Goal: Transaction & Acquisition: Download file/media

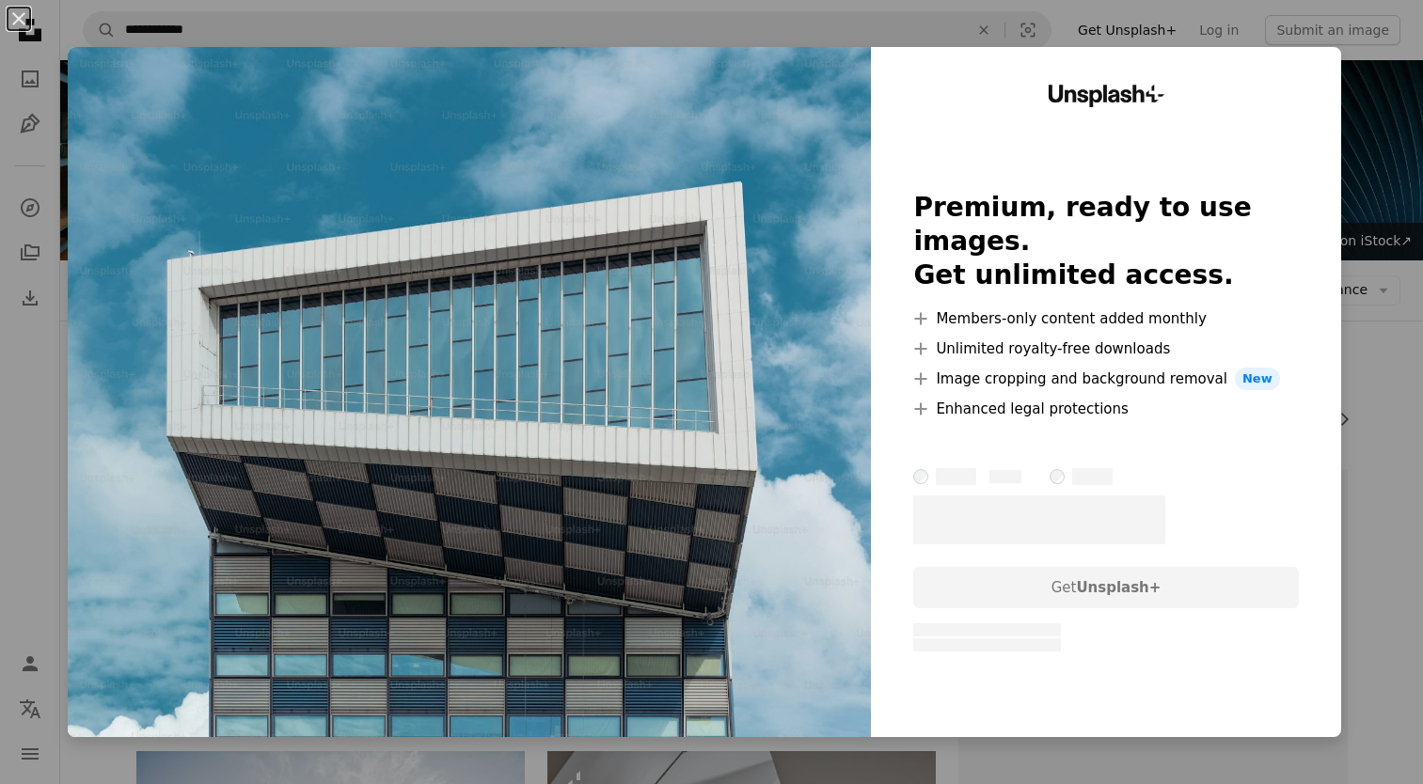
scroll to position [12218, 0]
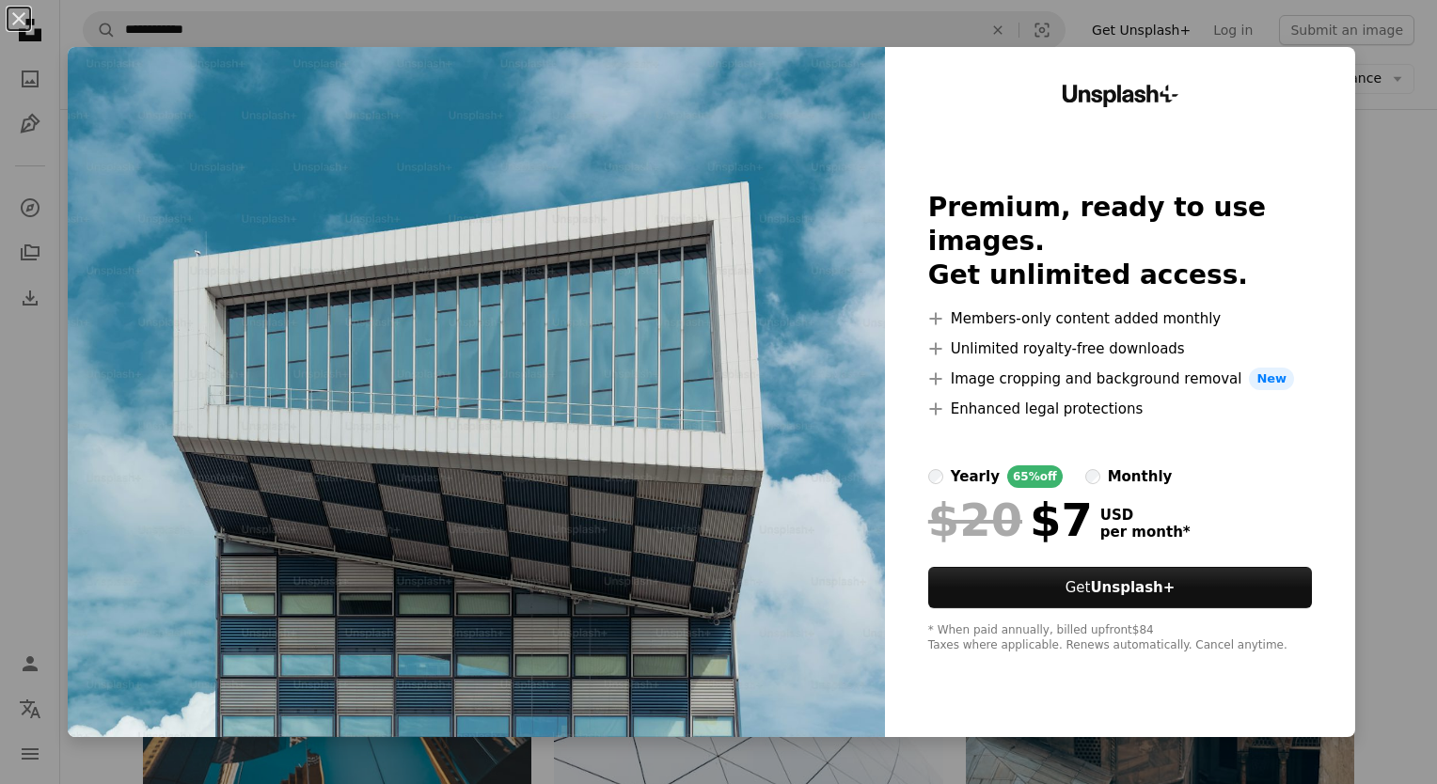
click at [1400, 186] on div "An X shape Unsplash+ Premium, ready to use images. Get unlimited access. A plus…" at bounding box center [718, 392] width 1437 height 784
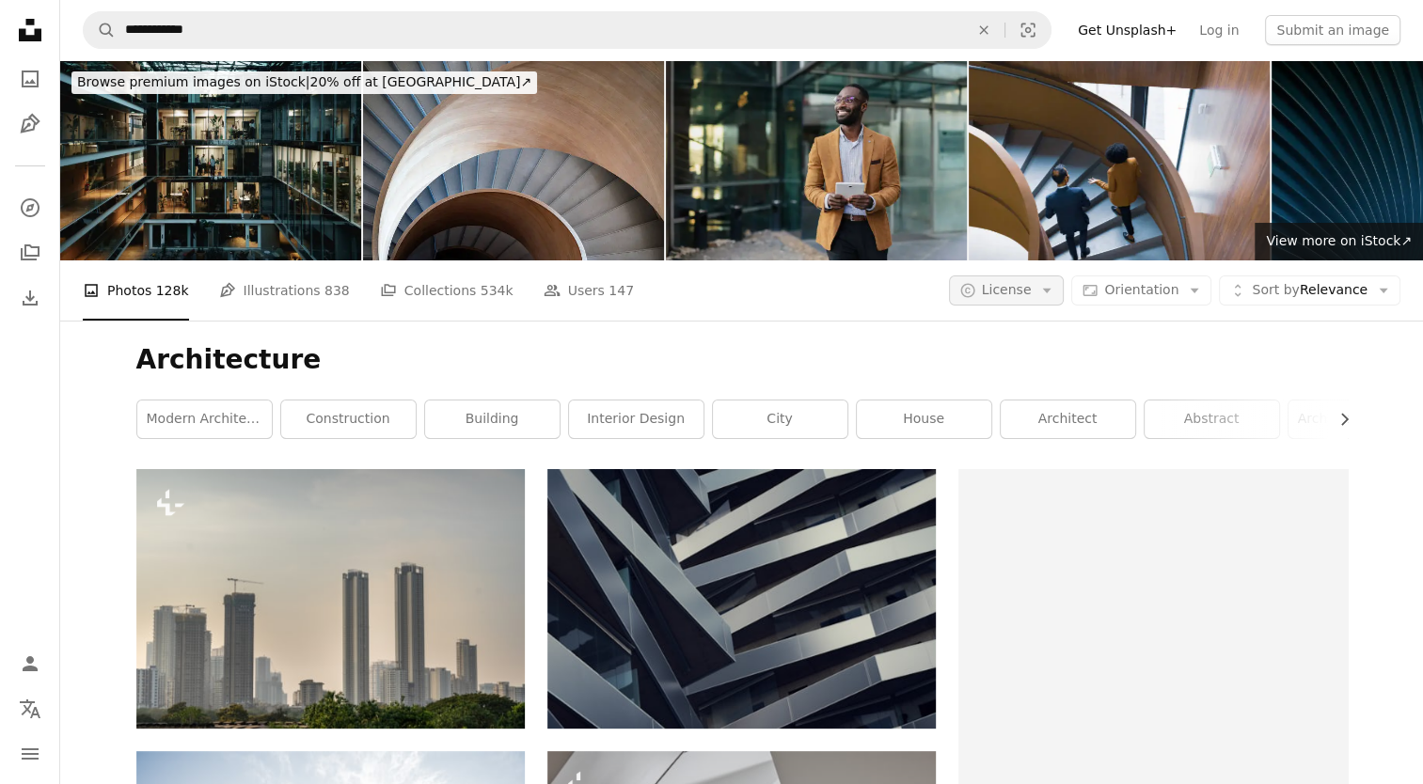
click at [1032, 299] on span "License" at bounding box center [1007, 290] width 50 height 19
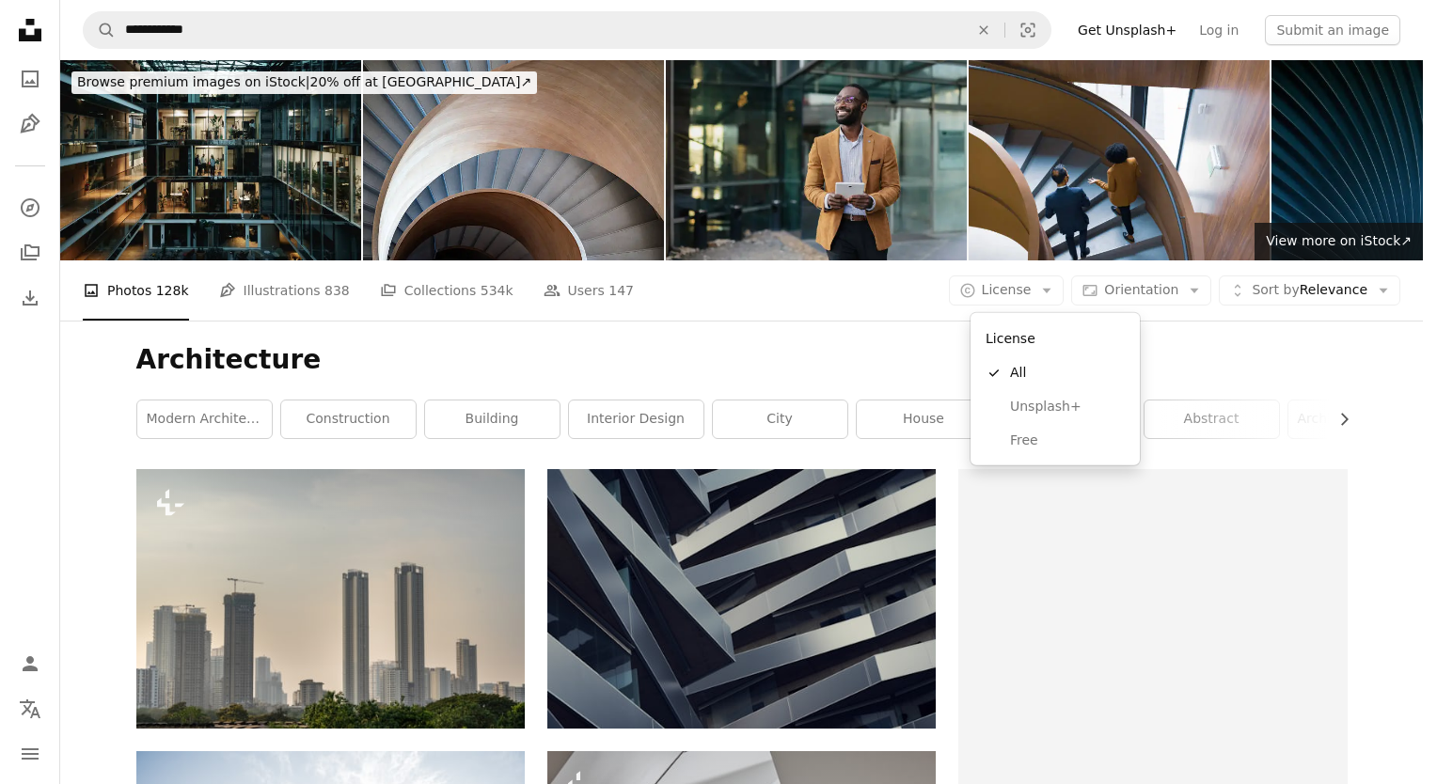
click at [1192, 298] on body "**********" at bounding box center [711, 392] width 1423 height 784
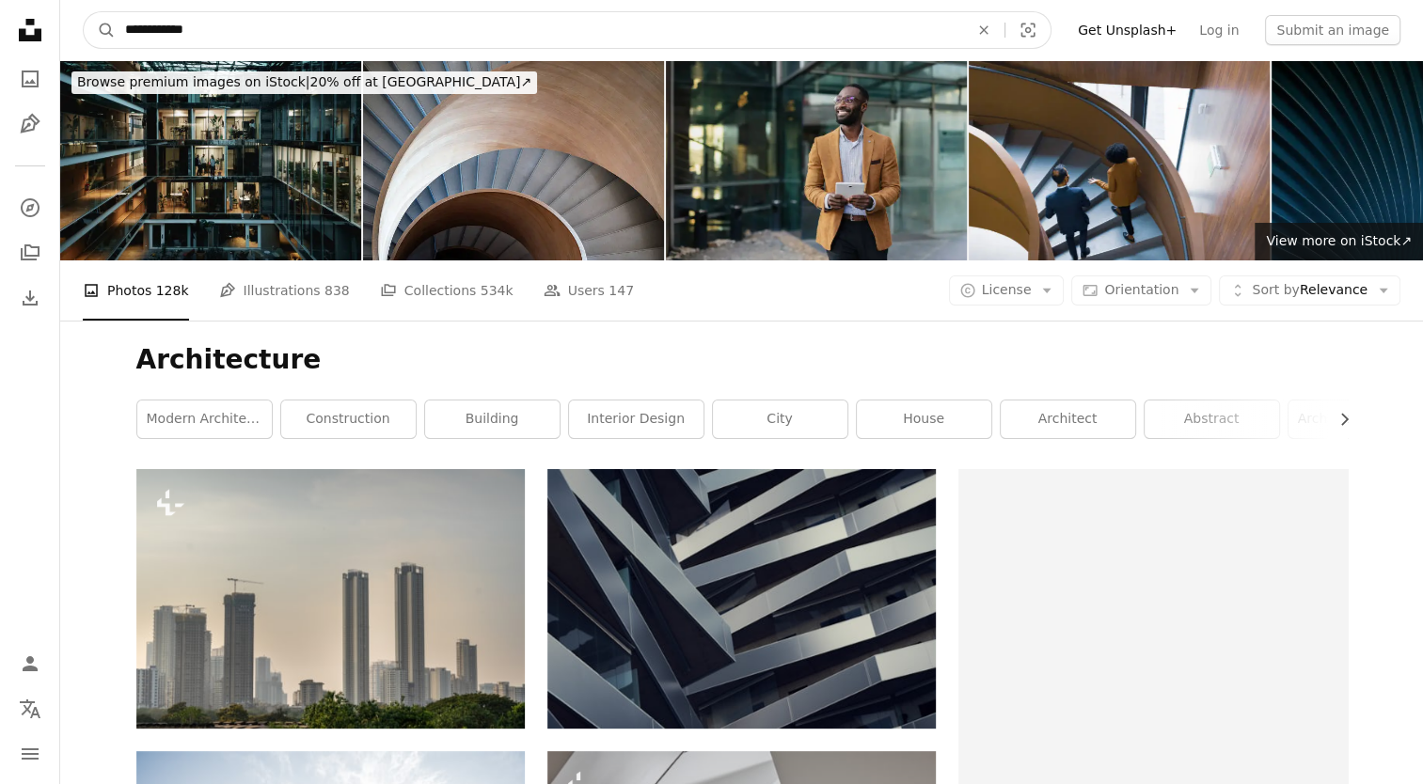
click at [208, 27] on input "**********" at bounding box center [539, 30] width 847 height 36
click at [84, 12] on button "A magnifying glass" at bounding box center [100, 30] width 32 height 36
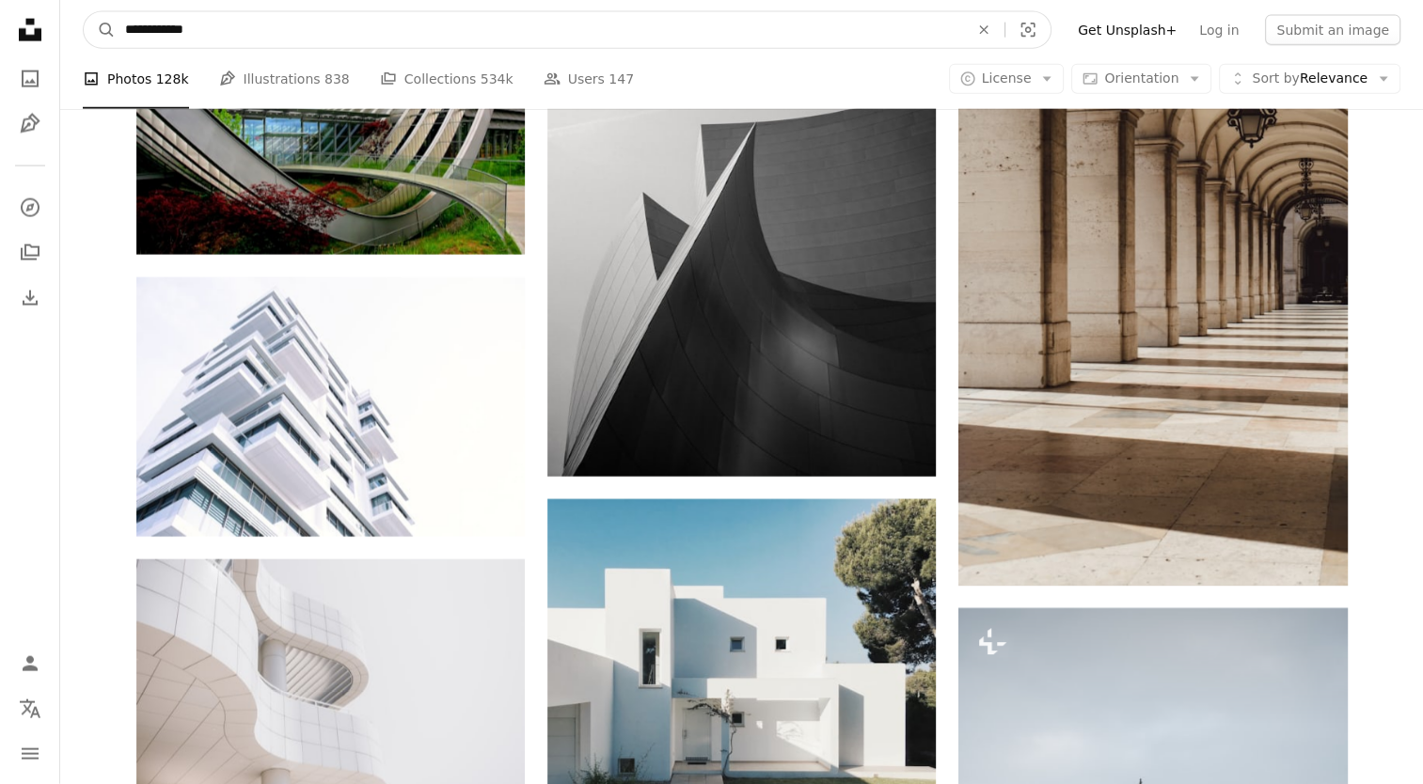
scroll to position [4232, 0]
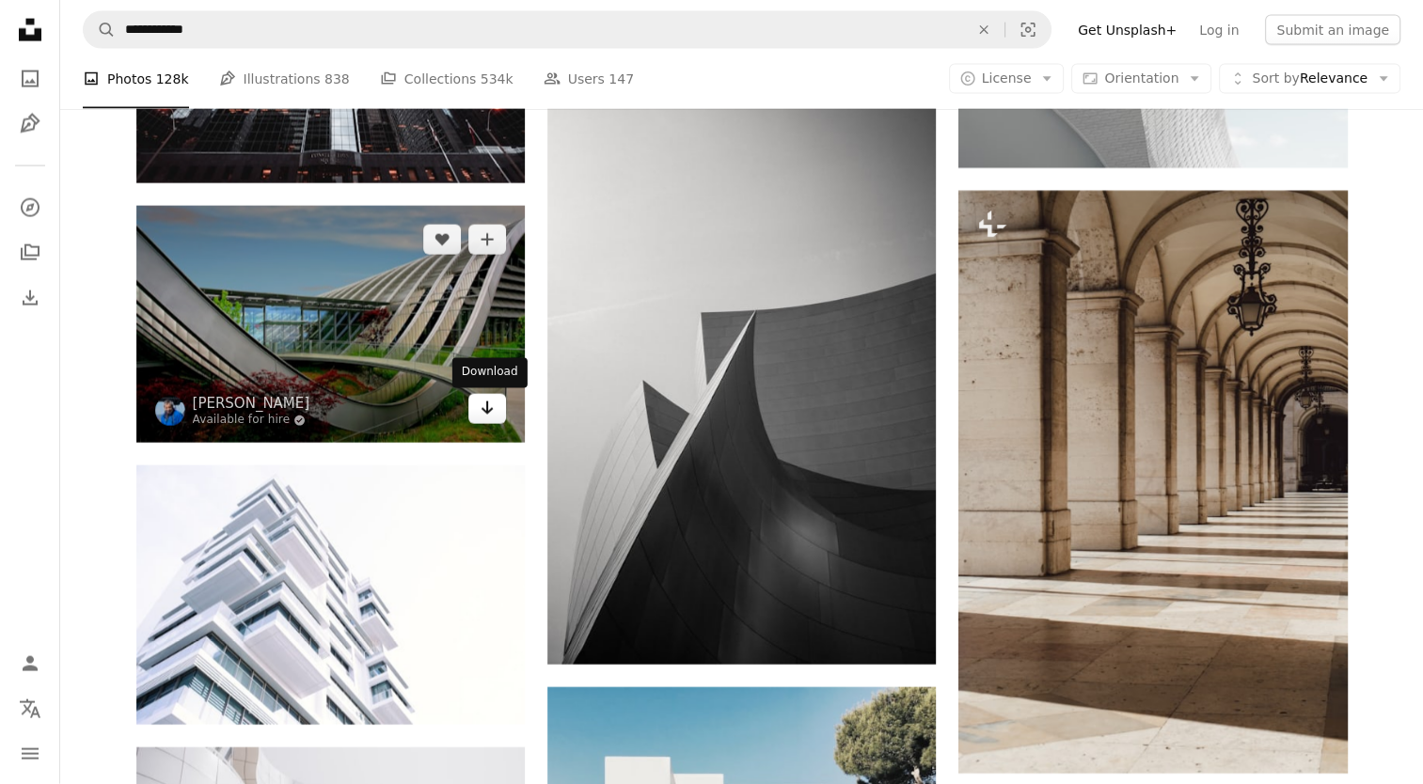
click at [473, 424] on link "Arrow pointing down" at bounding box center [487, 409] width 38 height 30
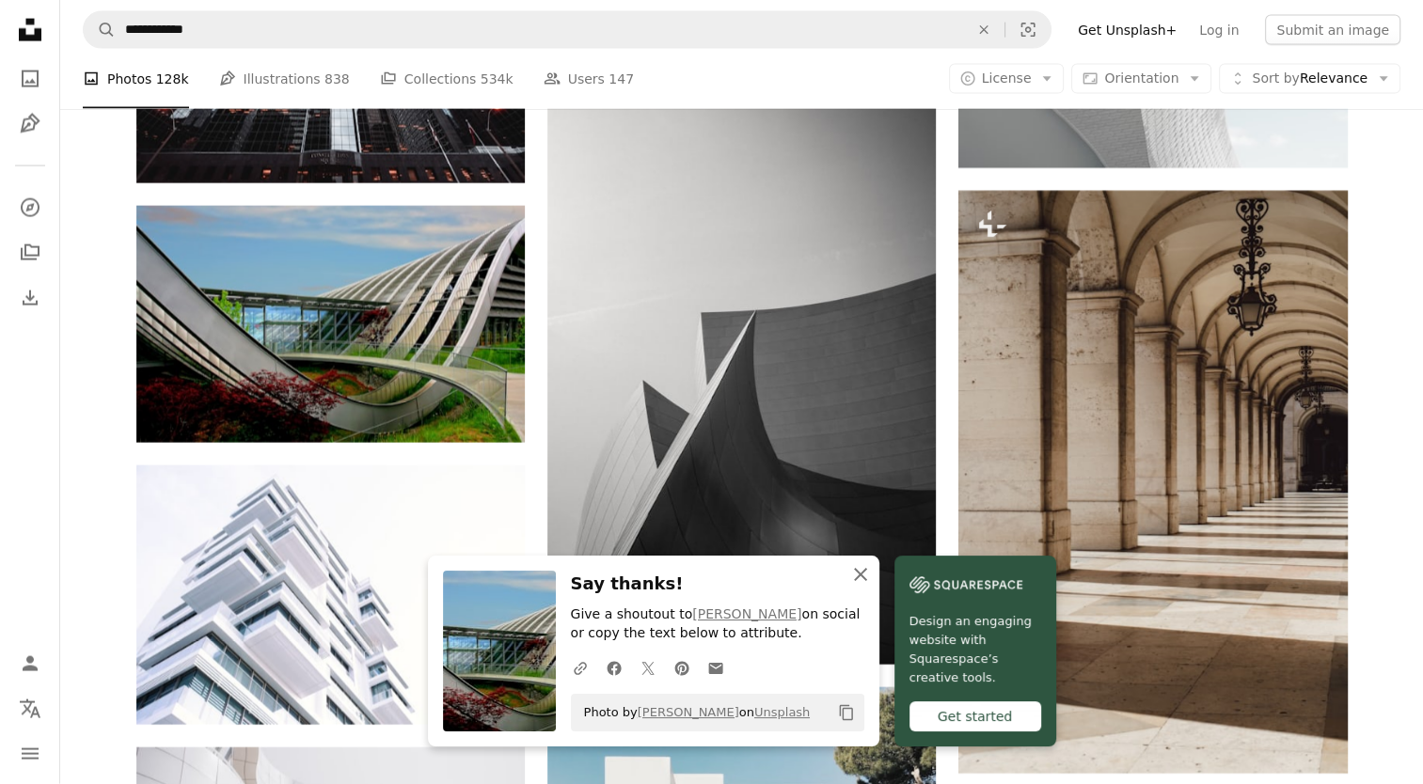
click at [865, 580] on icon "button" at bounding box center [860, 574] width 13 height 13
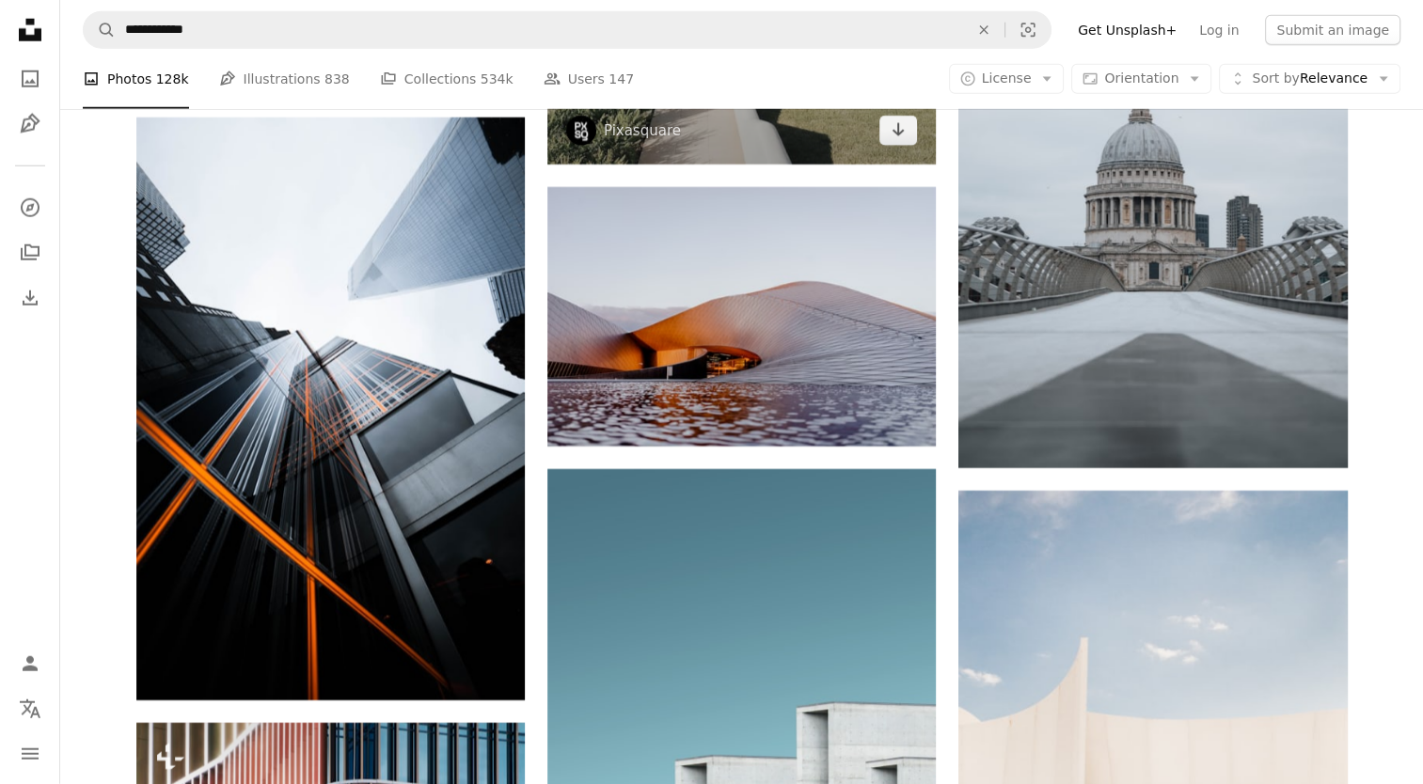
scroll to position [4984, 0]
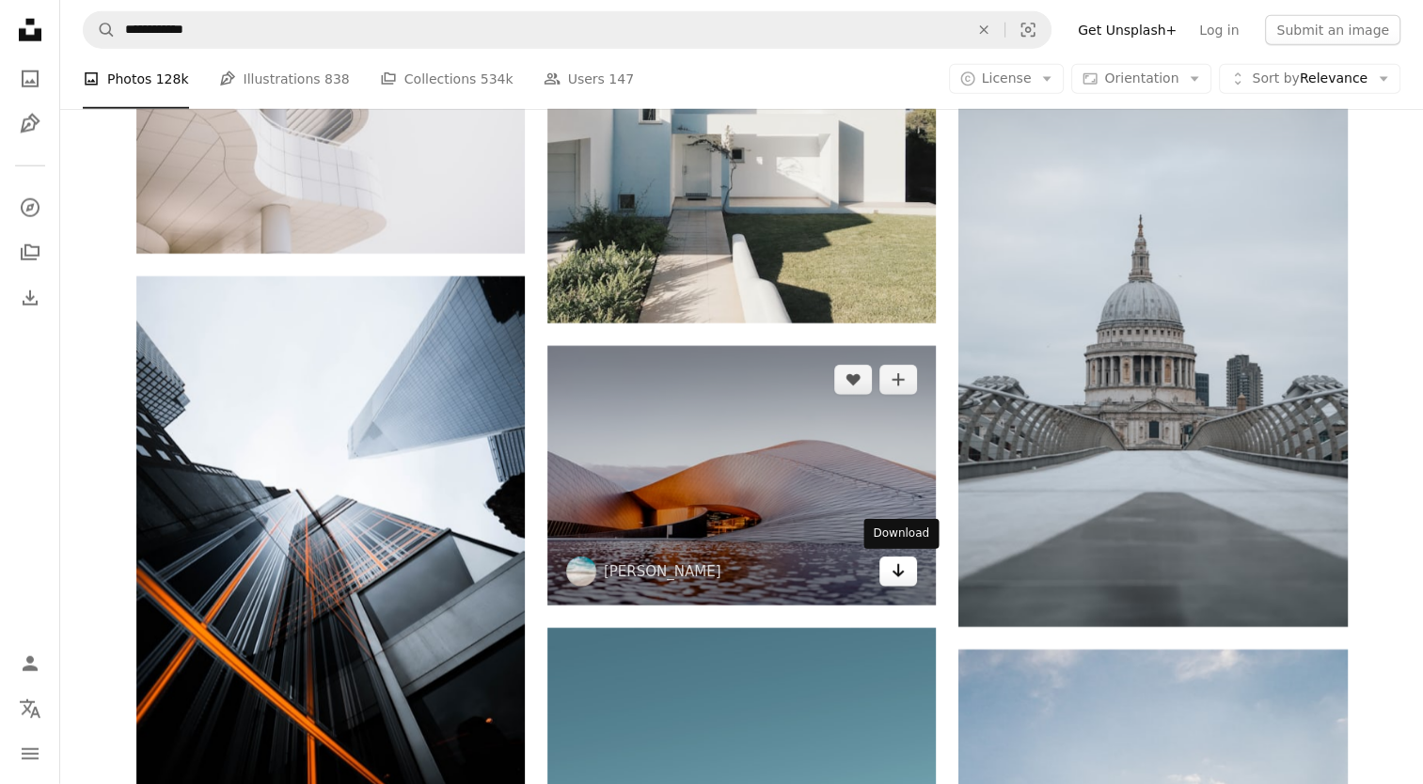
click at [881, 580] on link "Arrow pointing down" at bounding box center [898, 572] width 38 height 30
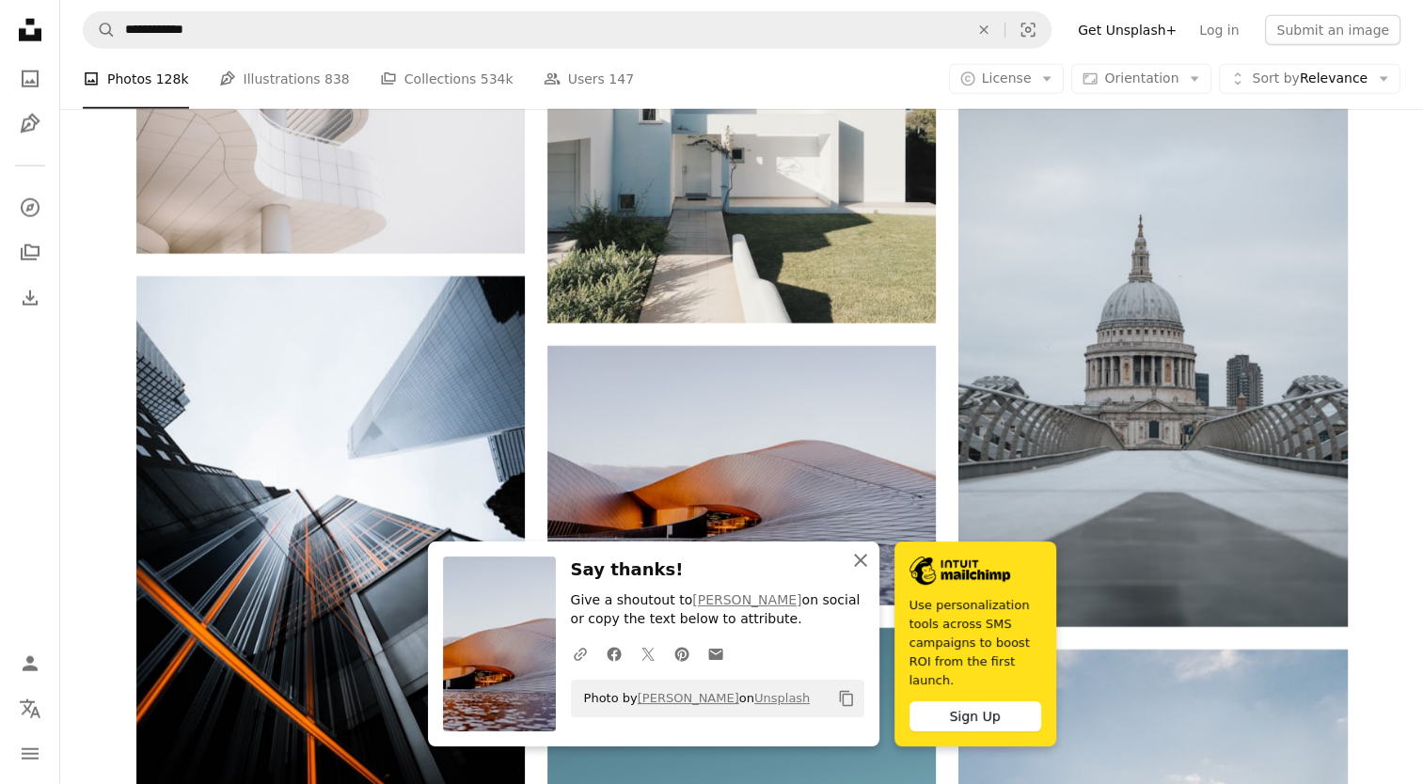
click at [855, 572] on icon "An X shape" at bounding box center [860, 560] width 23 height 23
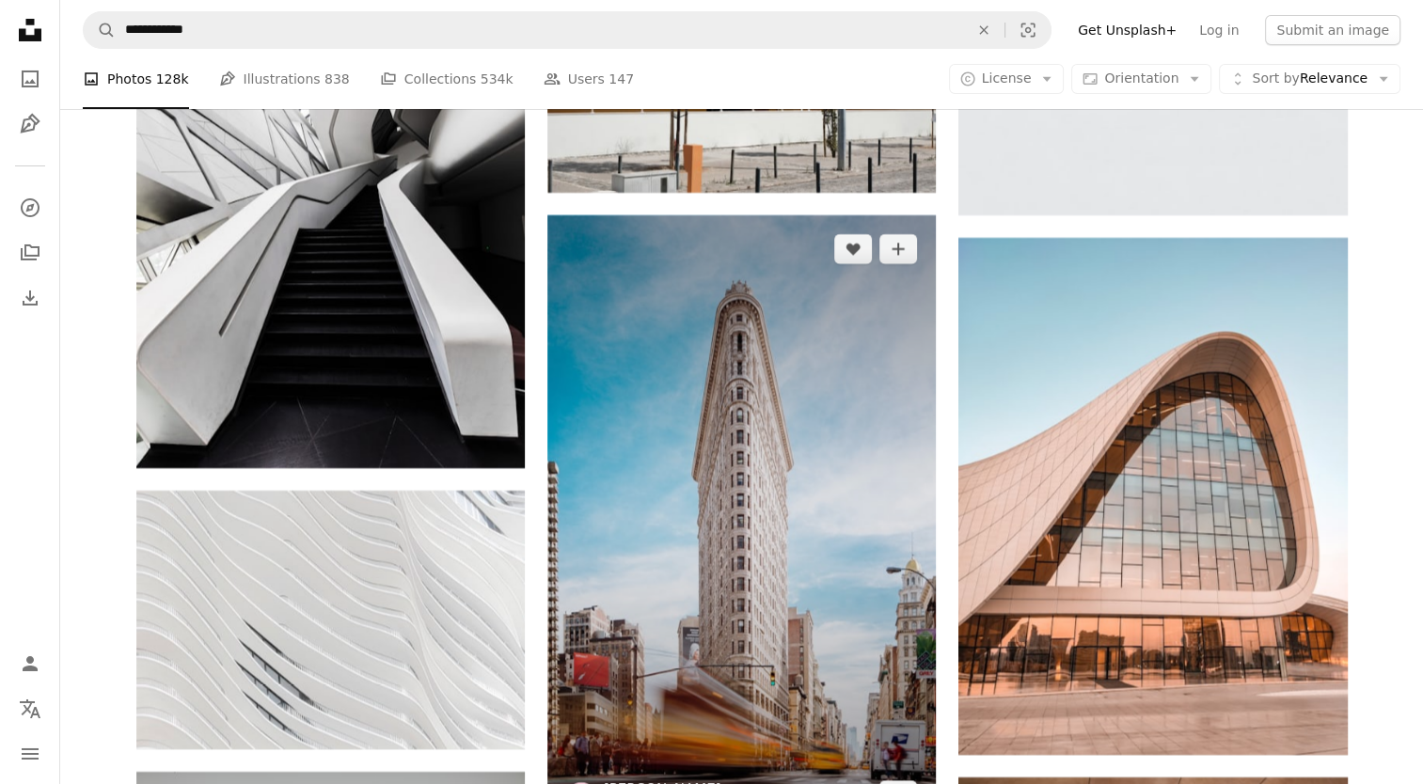
scroll to position [14011, 0]
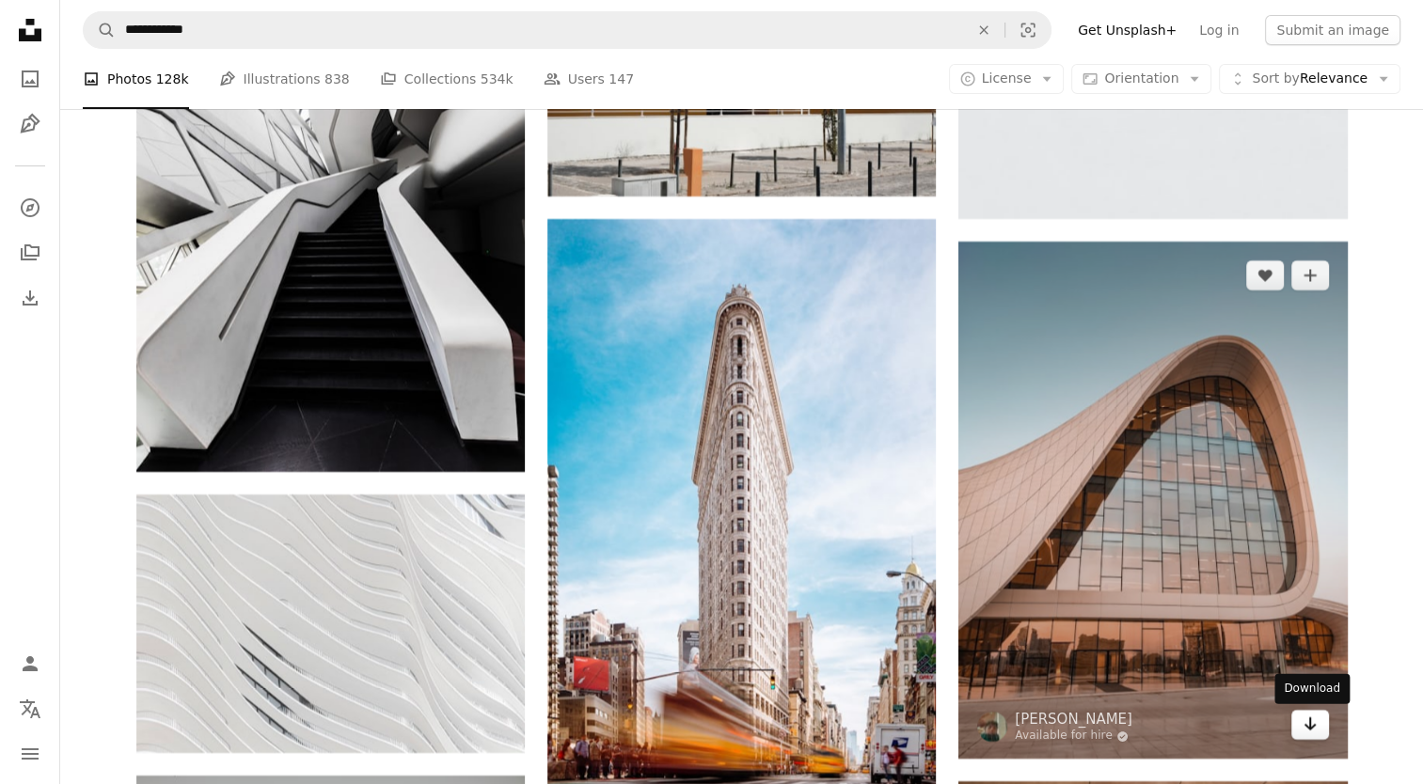
click at [1297, 728] on link "Arrow pointing down" at bounding box center [1310, 725] width 38 height 30
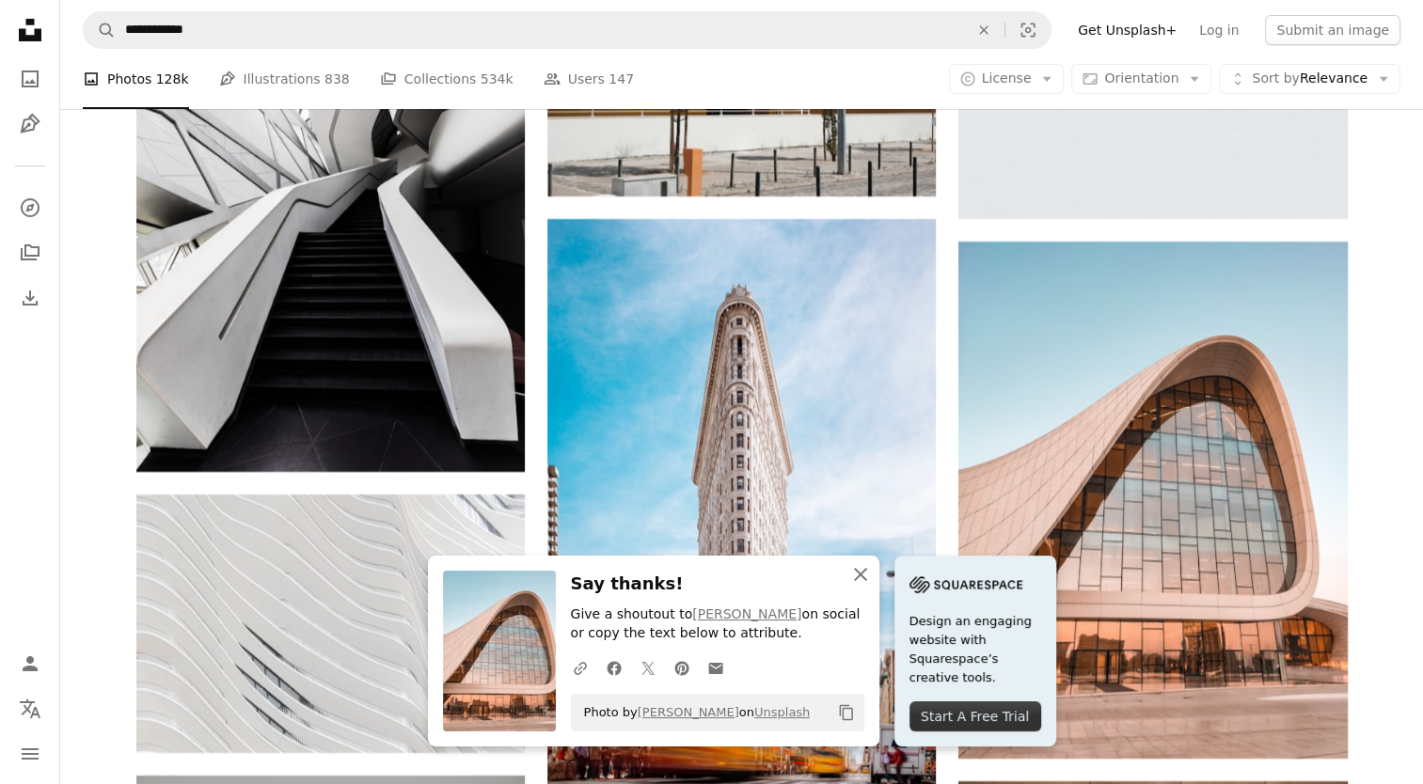
click at [860, 579] on icon "An X shape" at bounding box center [860, 574] width 23 height 23
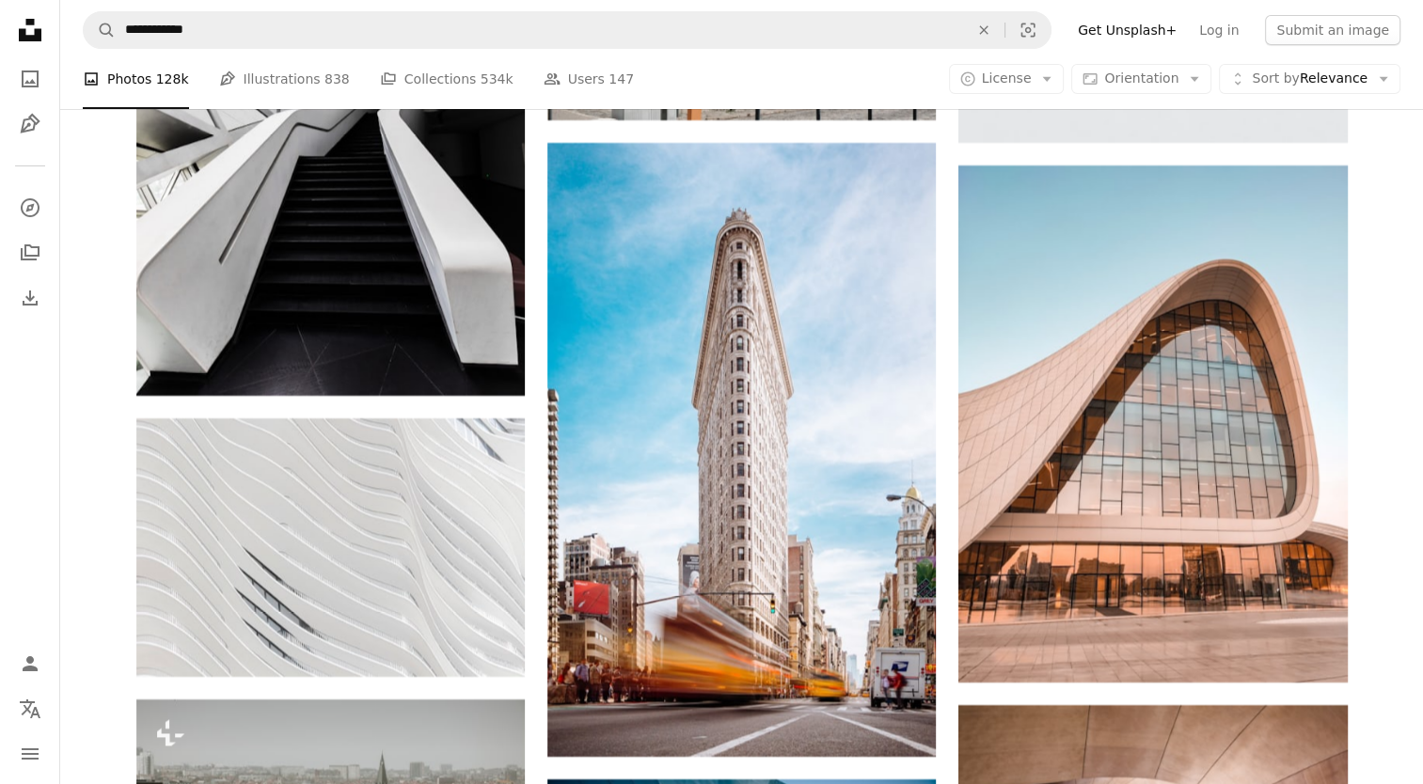
scroll to position [14387, 0]
